Goal: Information Seeking & Learning: Learn about a topic

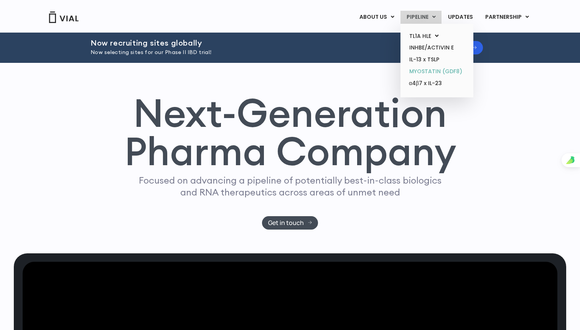
click at [438, 67] on link "MYOSTATIN (GDF8)" at bounding box center [436, 72] width 67 height 12
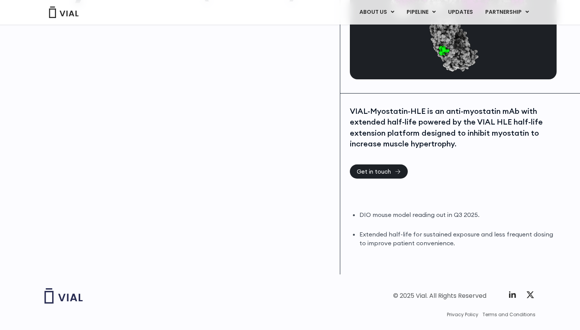
scroll to position [118, 0]
